Goal: Information Seeking & Learning: Learn about a topic

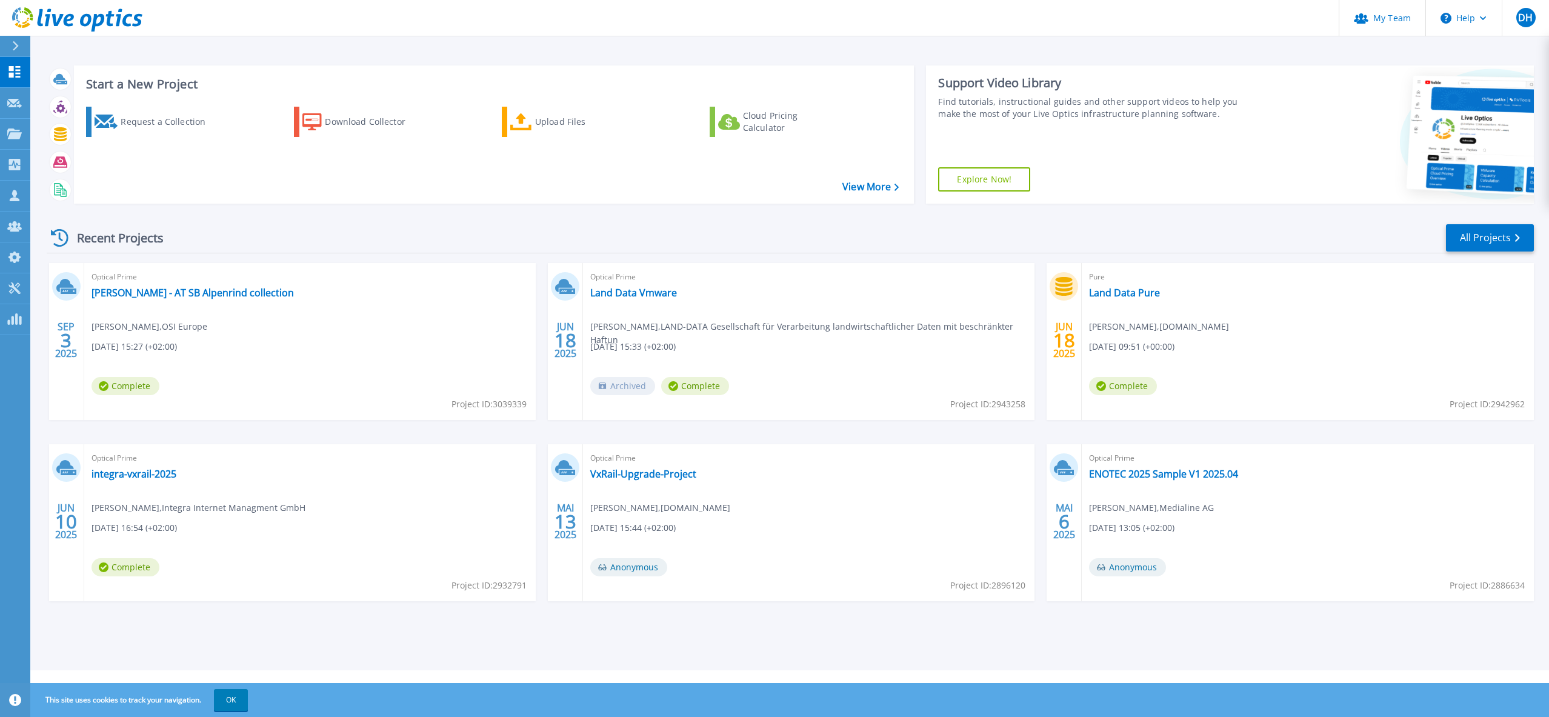
drag, startPoint x: 176, startPoint y: 50, endPoint x: 522, endPoint y: 1, distance: 350.1
click at [176, 50] on div "Start a New Project Request a Collection Download Collector Upload Files Cloud …" at bounding box center [789, 335] width 1519 height 670
click at [16, 135] on icon at bounding box center [14, 133] width 15 height 10
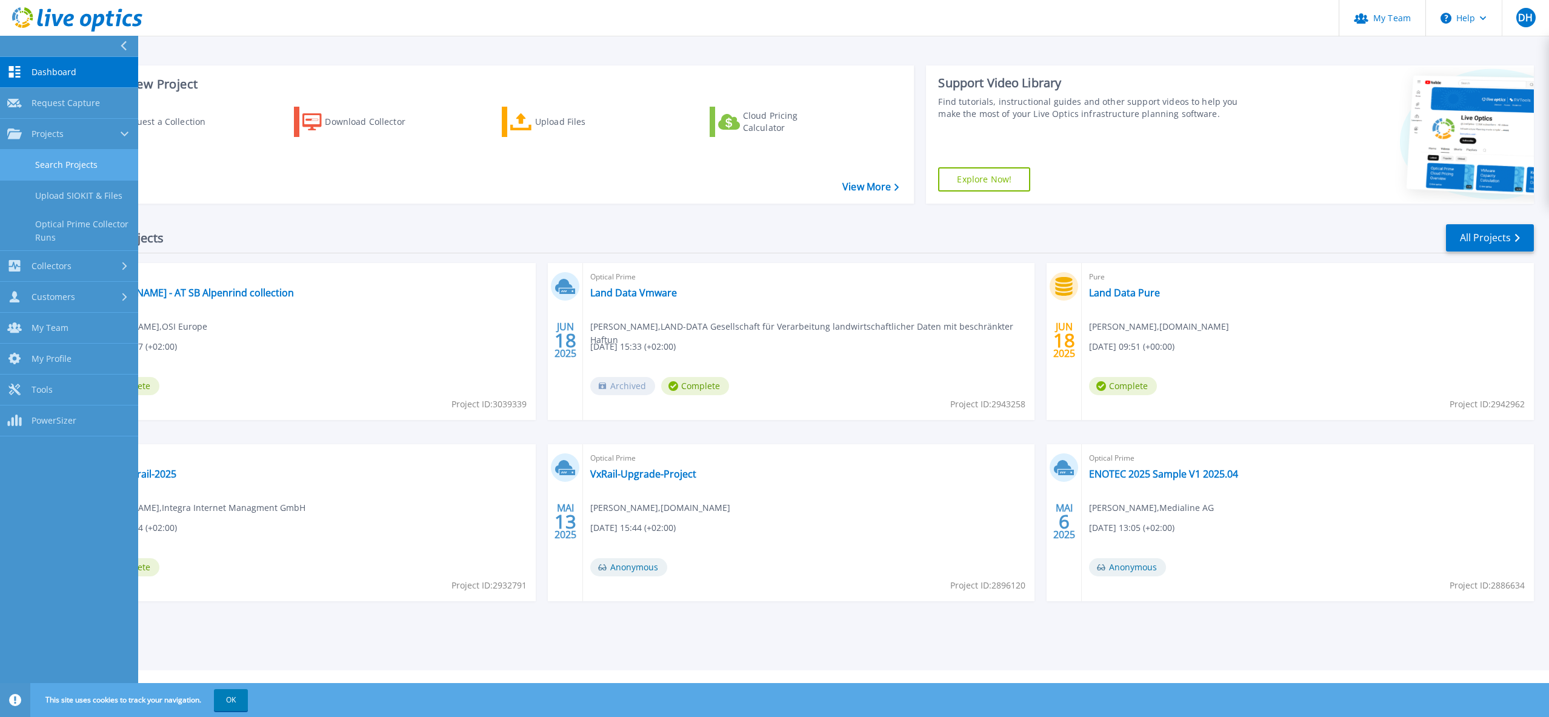
click at [95, 165] on link "Search Projects" at bounding box center [69, 165] width 138 height 31
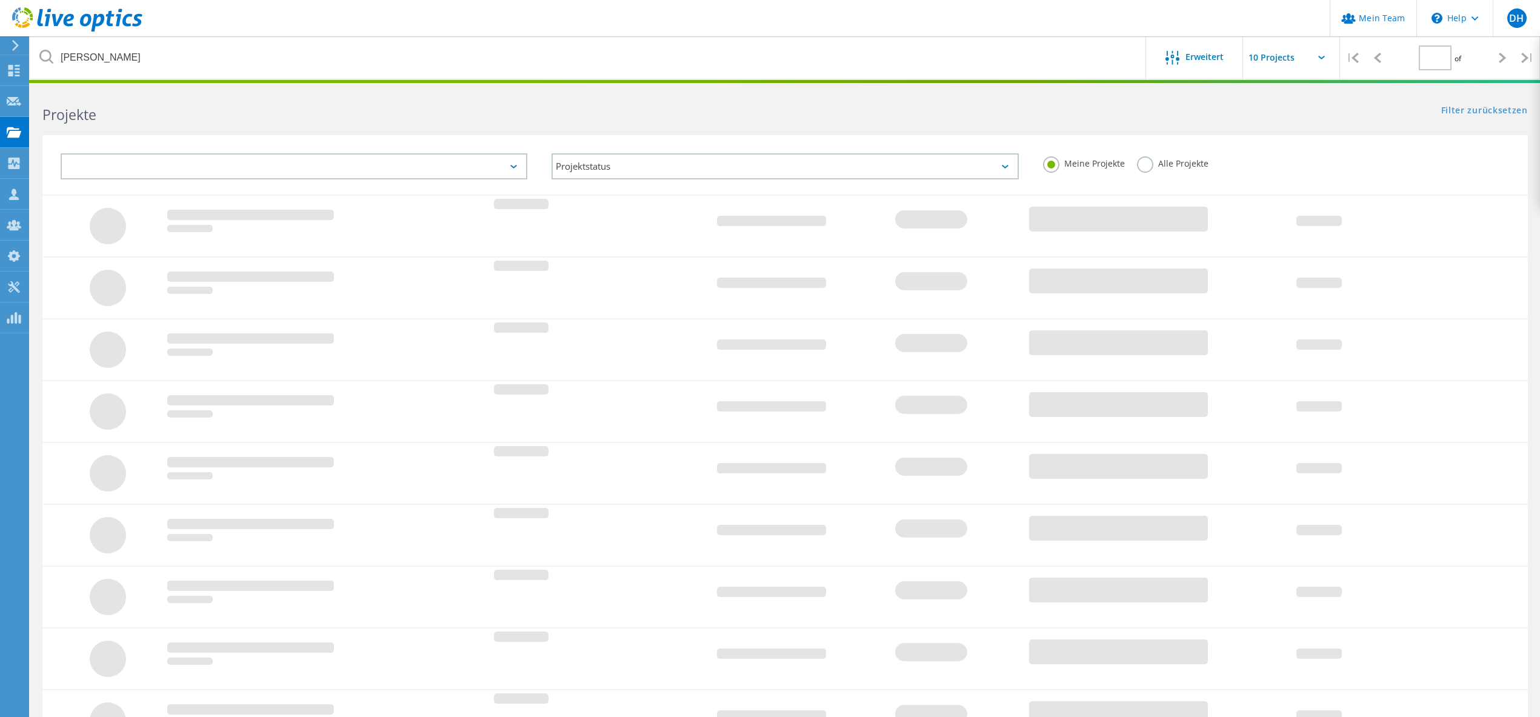
type input "1"
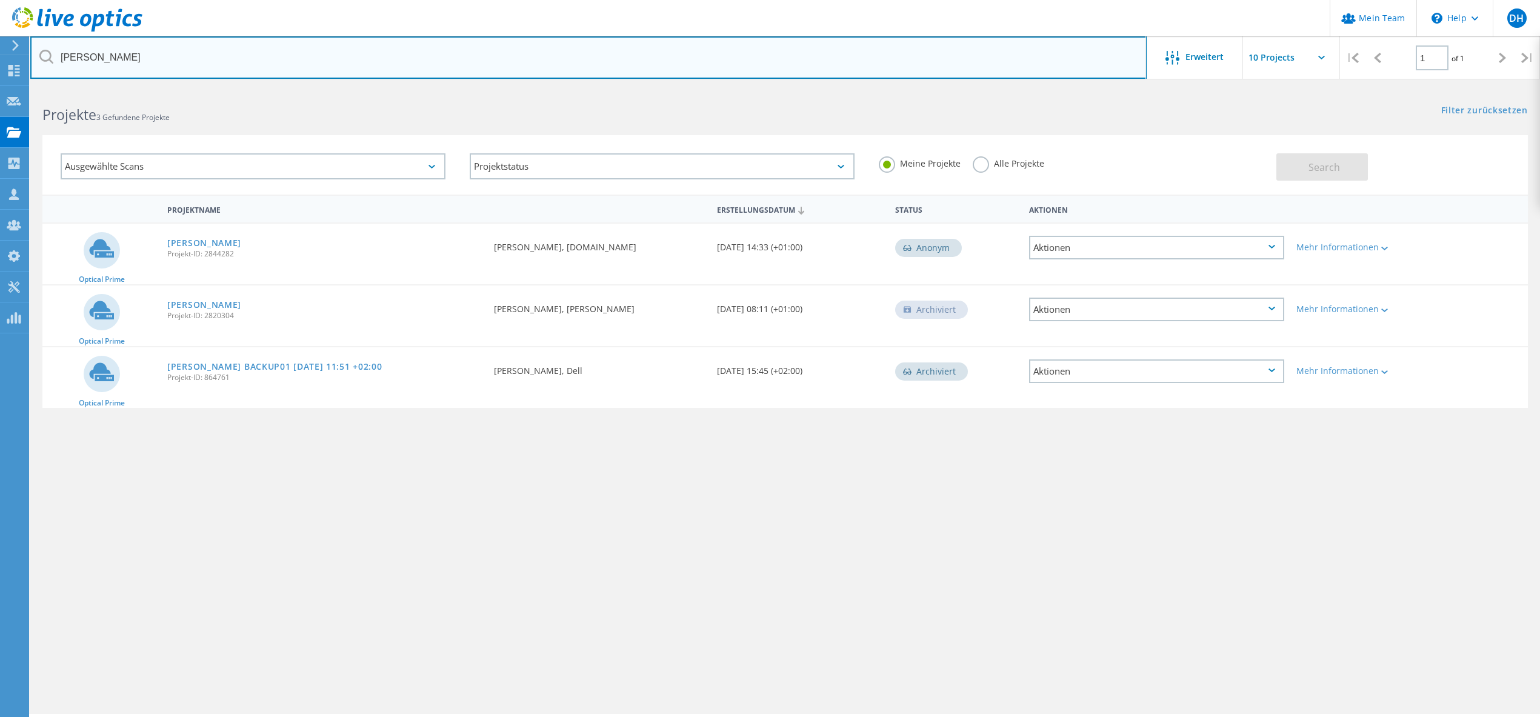
click at [222, 55] on input "morgenstern" at bounding box center [588, 57] width 1116 height 42
click at [218, 55] on input "morgenstern" at bounding box center [588, 57] width 1116 height 42
type input "aurich"
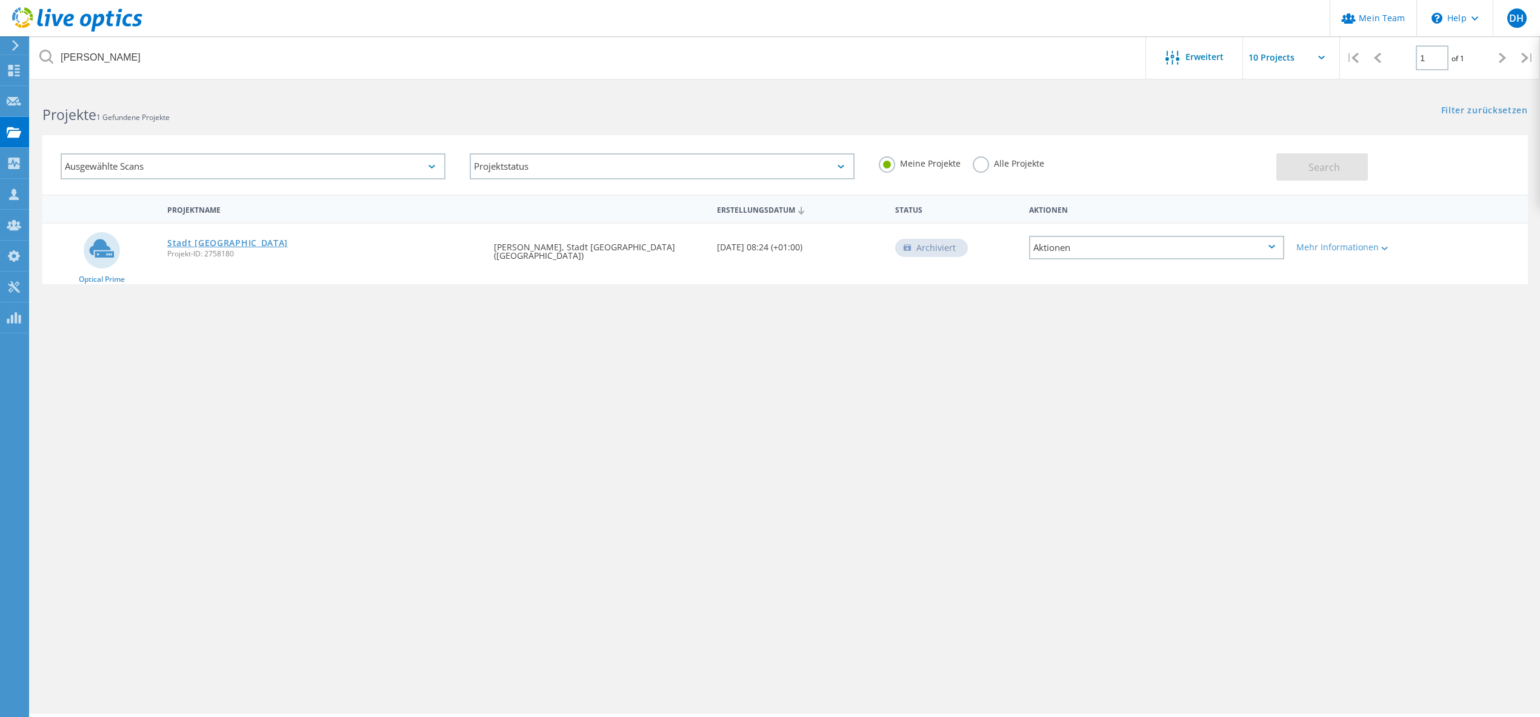
click at [192, 241] on link "Stadt Aurich" at bounding box center [227, 243] width 121 height 8
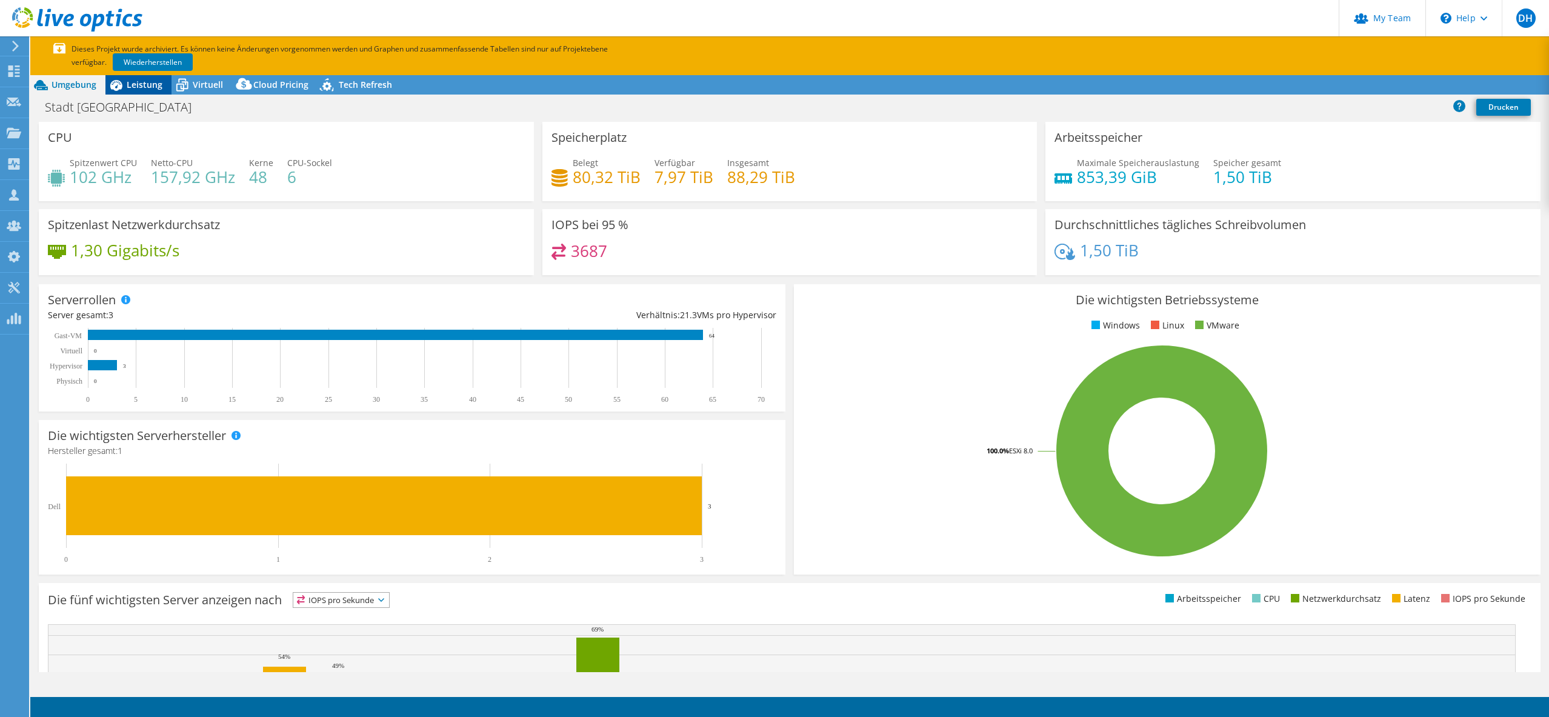
select select "USD"
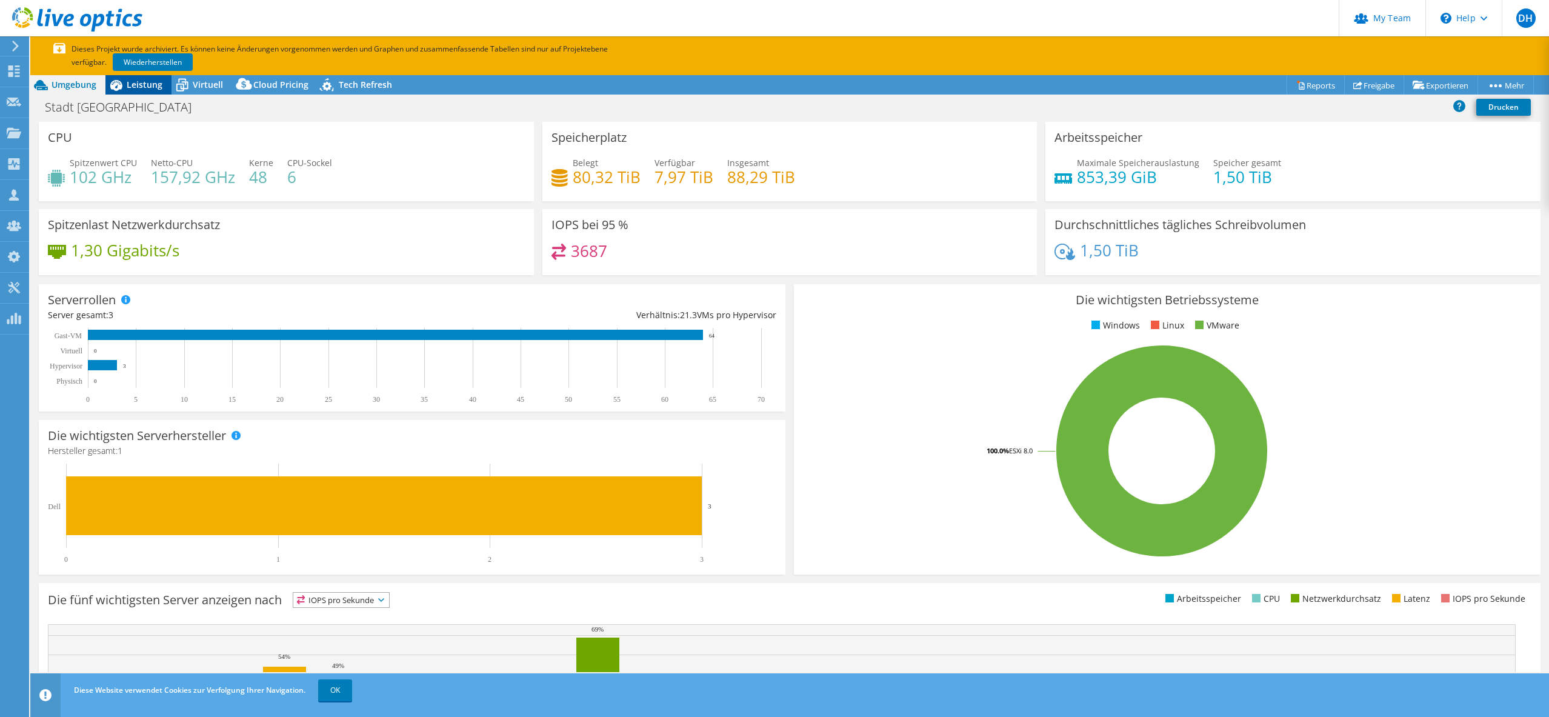
click at [144, 86] on span "Leistung" at bounding box center [145, 85] width 36 height 12
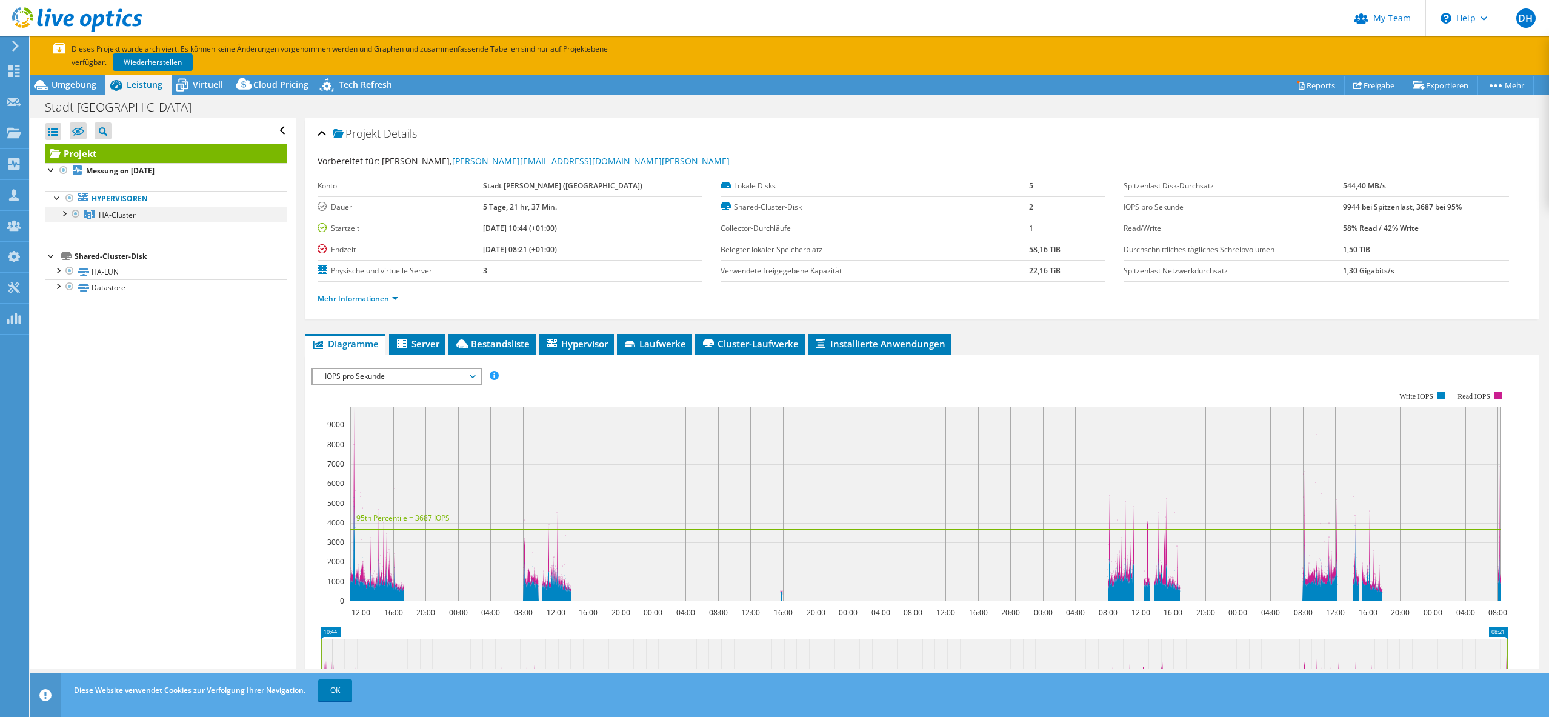
click at [62, 213] on div at bounding box center [64, 213] width 12 height 12
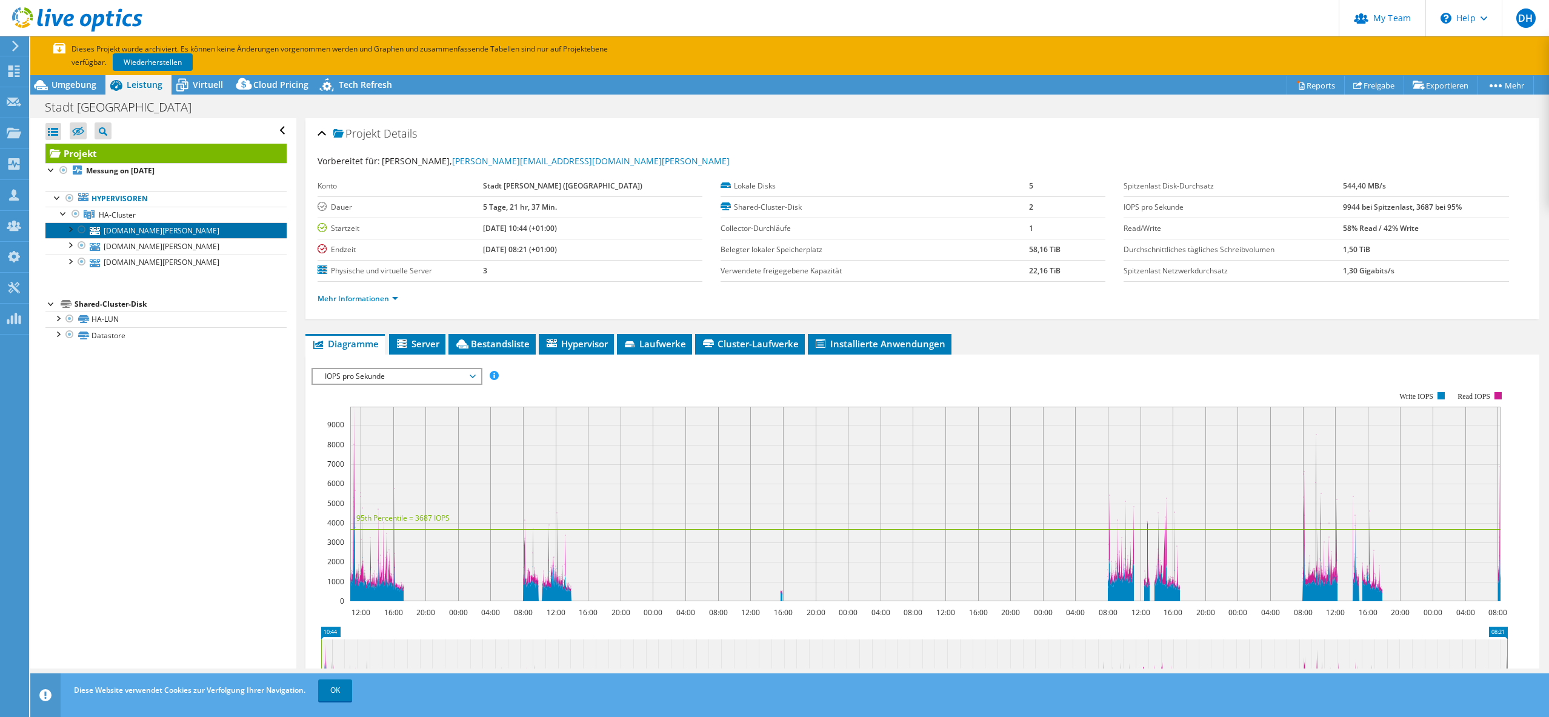
click at [167, 230] on link "vmhost-3.rathaus.aurich.de" at bounding box center [165, 230] width 241 height 16
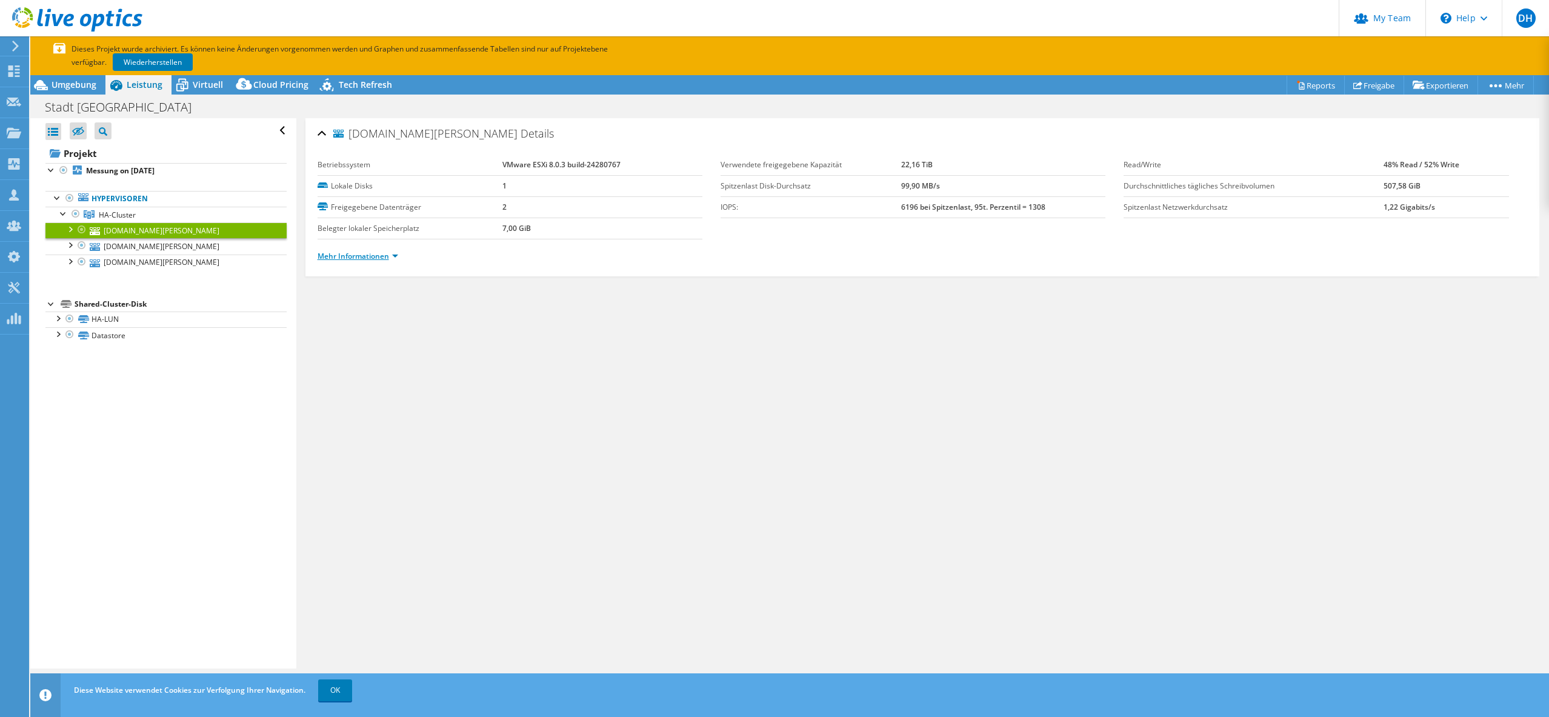
click at [373, 257] on link "Mehr Informationen" at bounding box center [358, 256] width 81 height 10
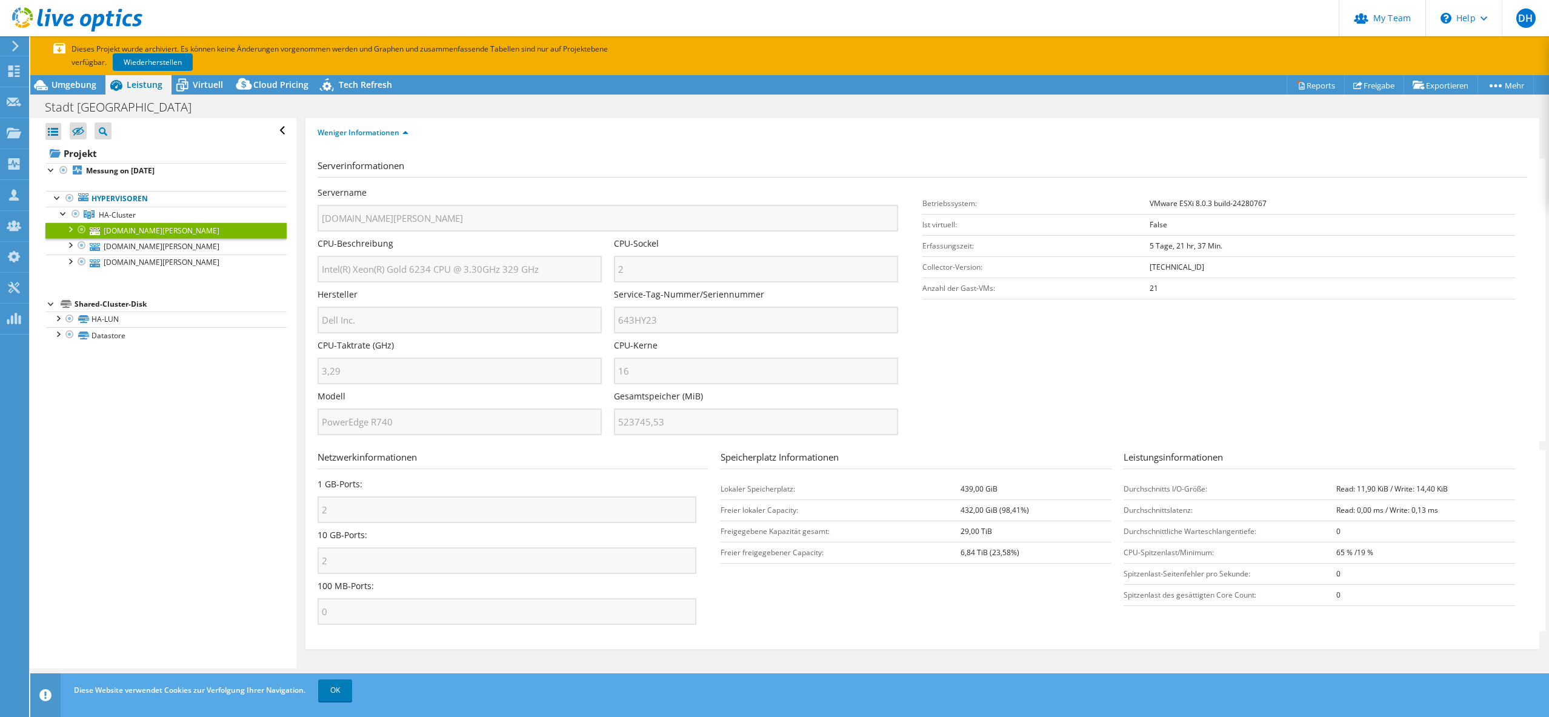
scroll to position [125, 0]
click at [288, 563] on div "Alle öffnen Alle schließen Ausgeschlossene Knoten verbergen Projektbaumfilter" at bounding box center [789, 393] width 1519 height 550
click at [296, 507] on div "vmhost-3.rathaus.aurich.de Details Betriebssystem VMware ESXi 8.0.3 build-24280…" at bounding box center [922, 331] width 1252 height 676
drag, startPoint x: 1269, startPoint y: 200, endPoint x: 1444, endPoint y: 207, distance: 174.7
click at [1150, 193] on td "VMware ESXi 8.0.3 build-24280767" at bounding box center [1332, 201] width 365 height 21
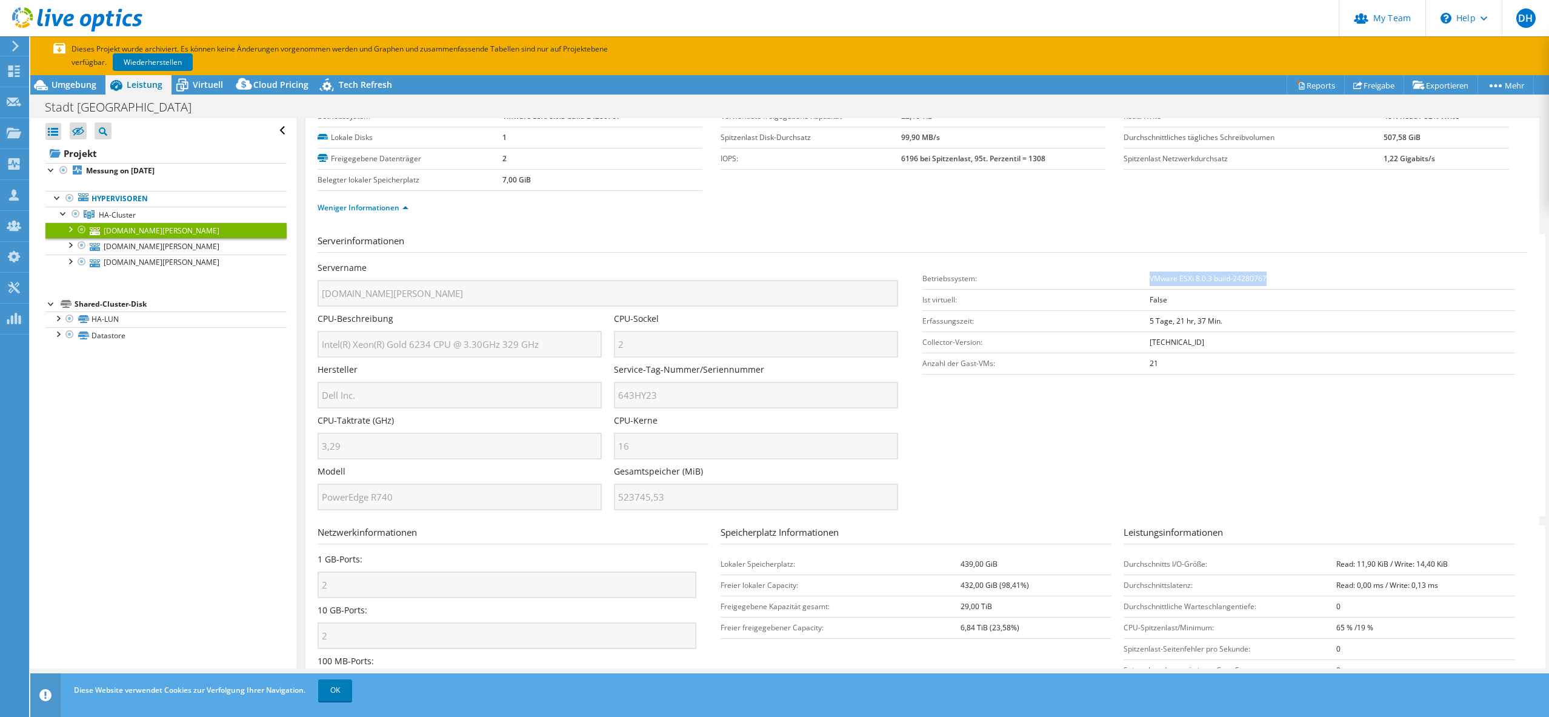
scroll to position [0, 0]
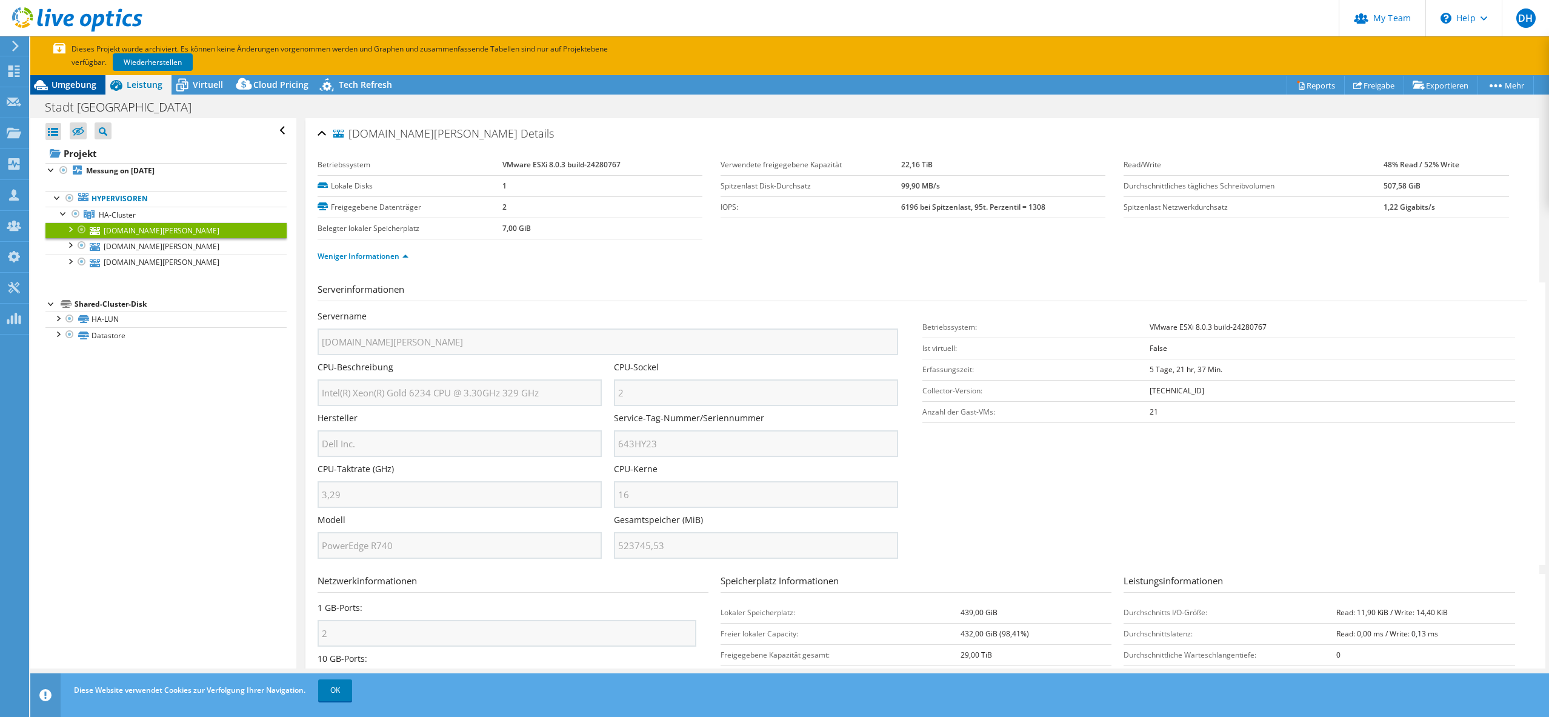
click at [82, 85] on span "Umgebung" at bounding box center [74, 85] width 45 height 12
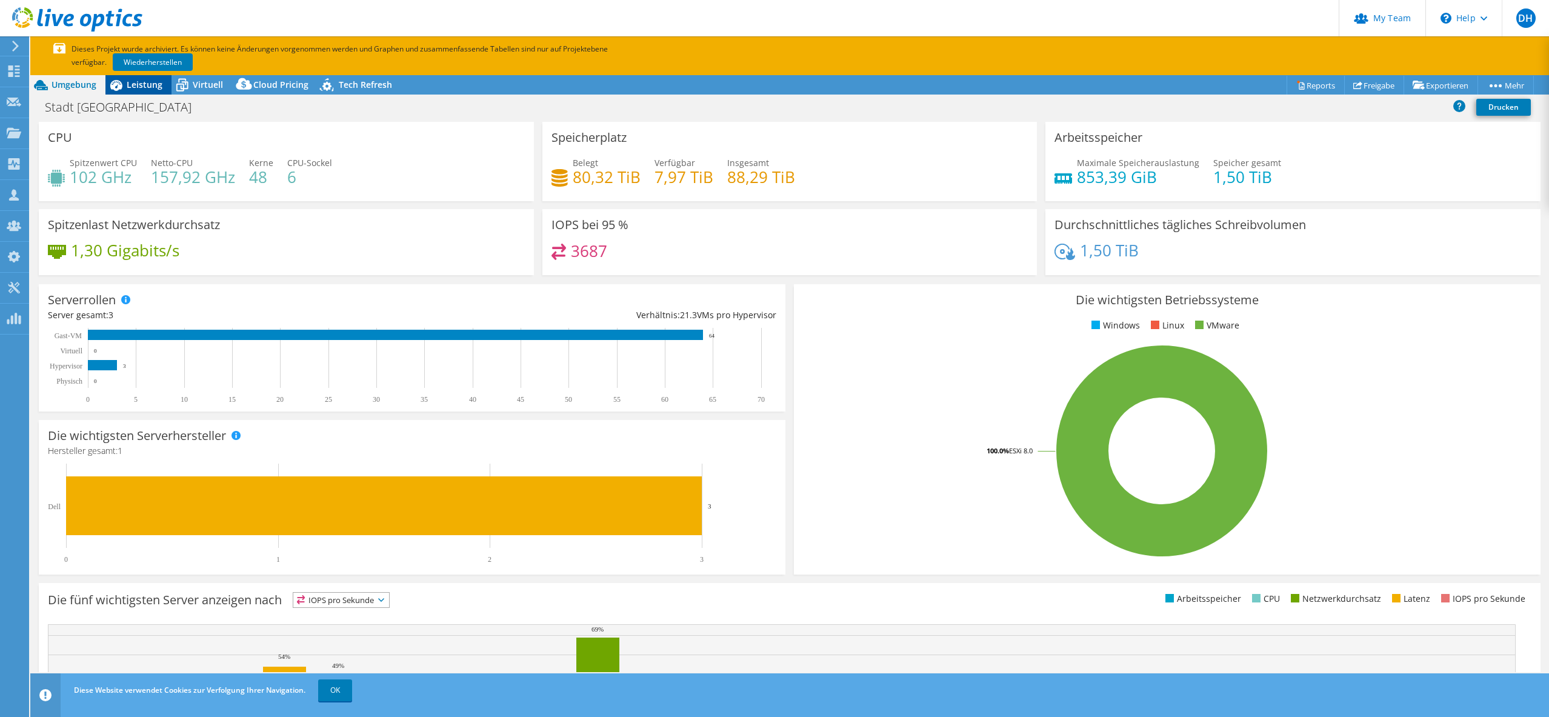
click at [159, 84] on span "Leistung" at bounding box center [145, 85] width 36 height 12
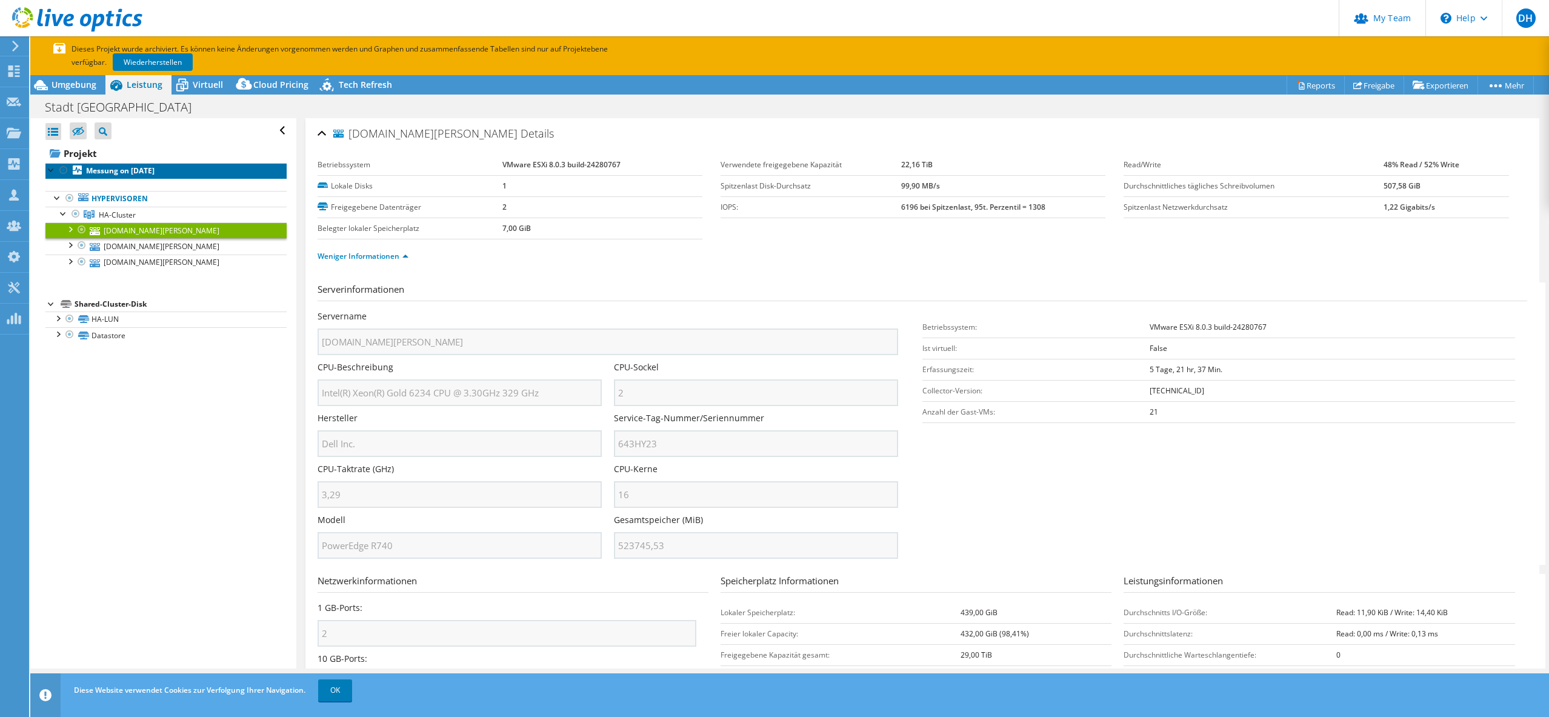
click at [127, 176] on link "Messung on 11/19/2024" at bounding box center [165, 171] width 241 height 16
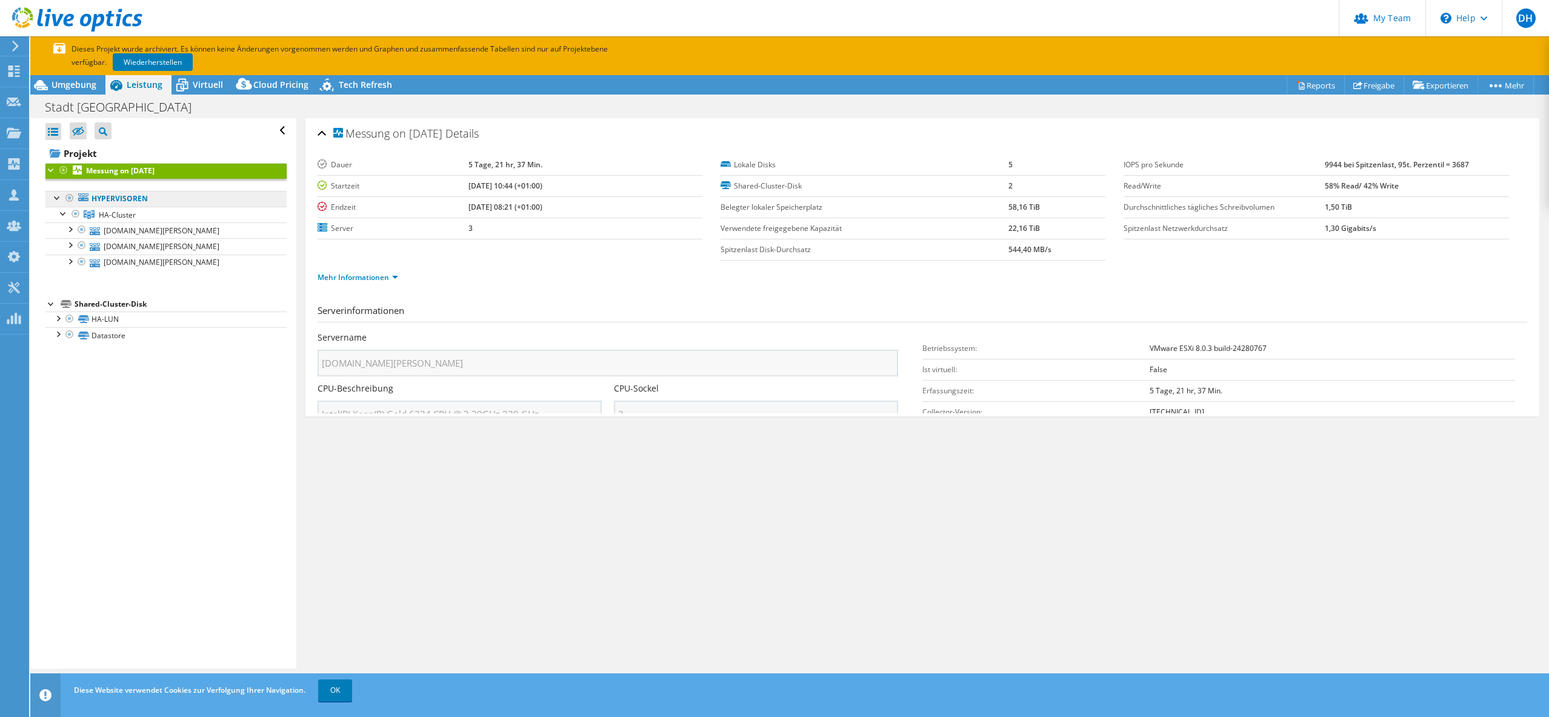
click at [121, 198] on link "Hypervisoren" at bounding box center [165, 199] width 241 height 16
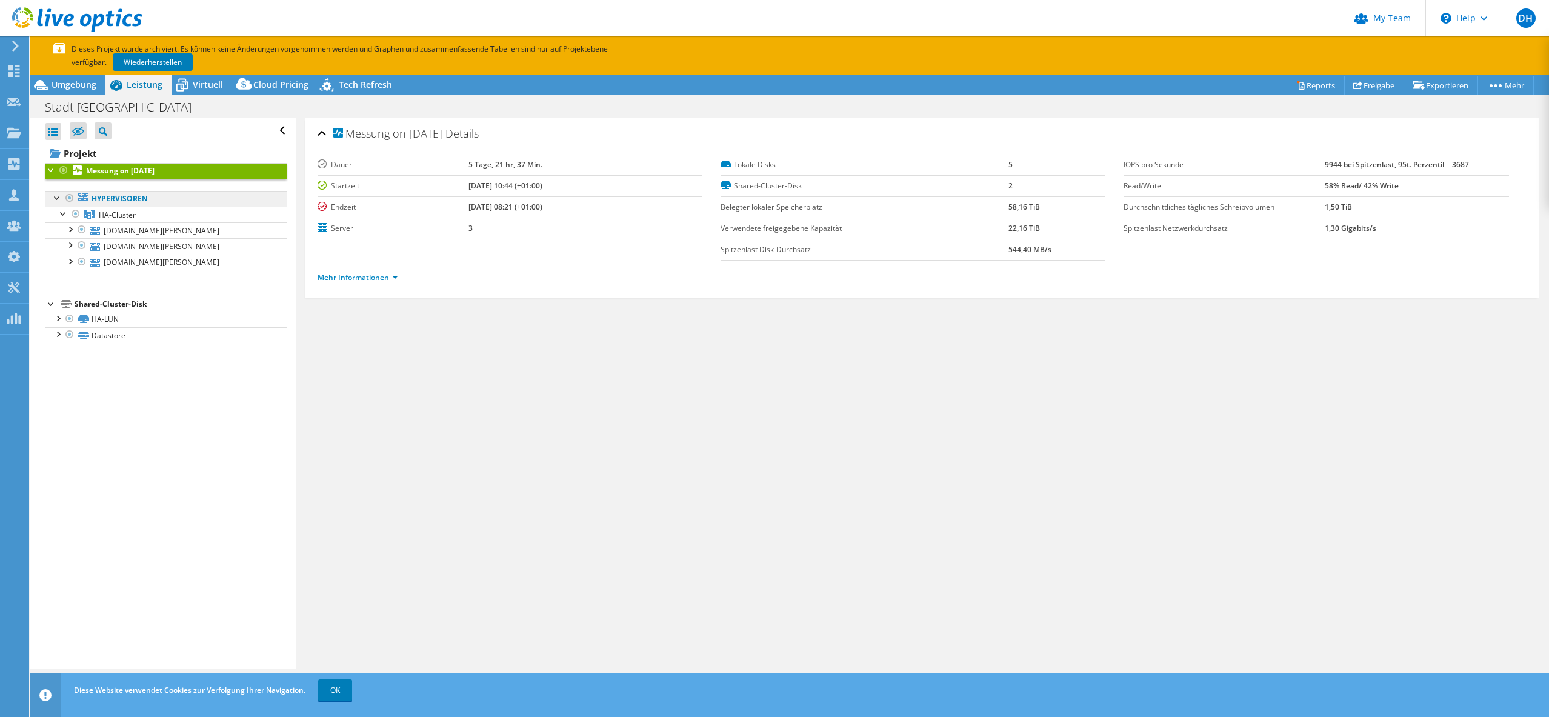
click at [110, 201] on link "Hypervisoren" at bounding box center [165, 199] width 241 height 16
click at [118, 215] on span "HA-Cluster" at bounding box center [117, 215] width 37 height 10
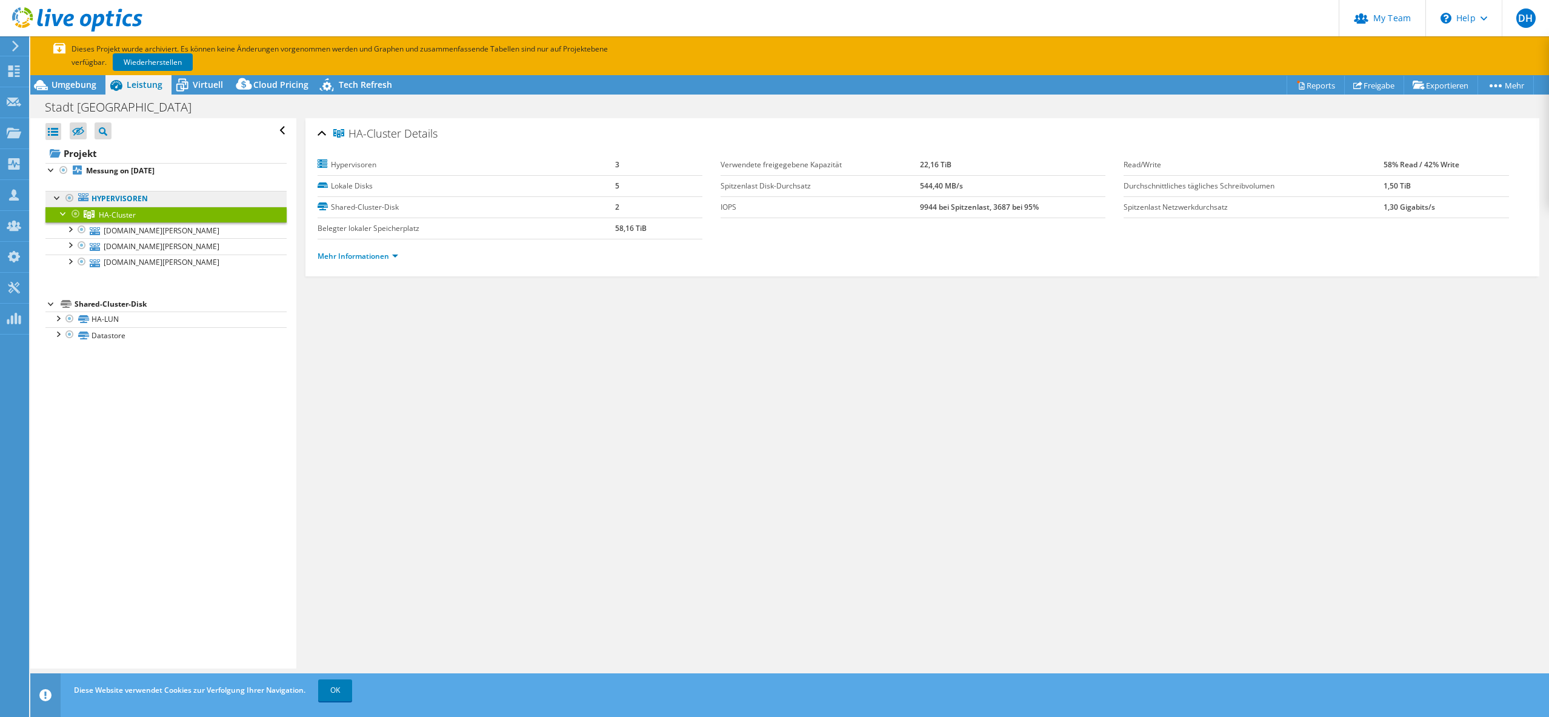
click at [119, 201] on link "Hypervisoren" at bounding box center [165, 199] width 241 height 16
click at [76, 88] on span "Umgebung" at bounding box center [74, 85] width 45 height 12
